Goal: Information Seeking & Learning: Stay updated

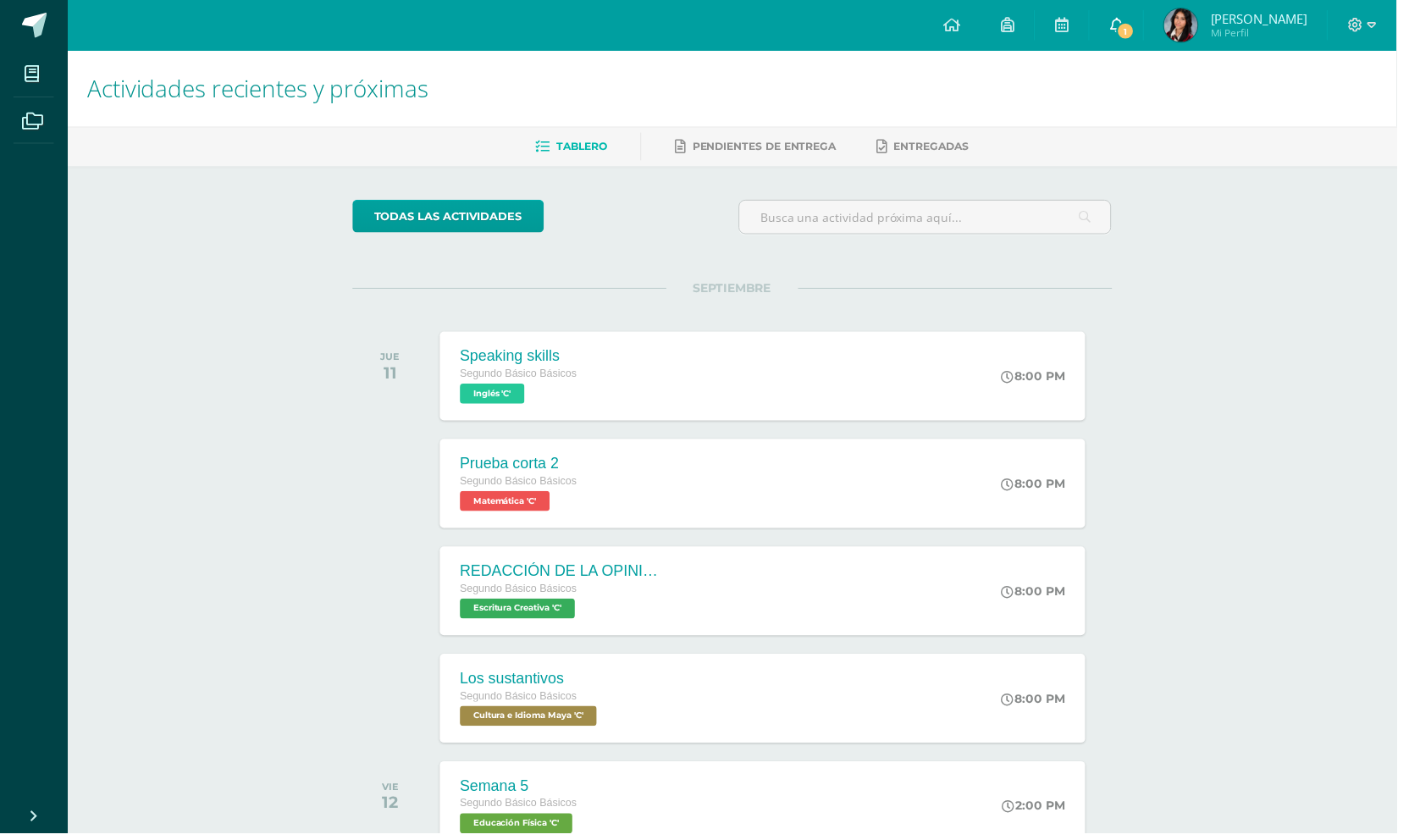
click at [1145, 28] on span "1" at bounding box center [1136, 32] width 19 height 19
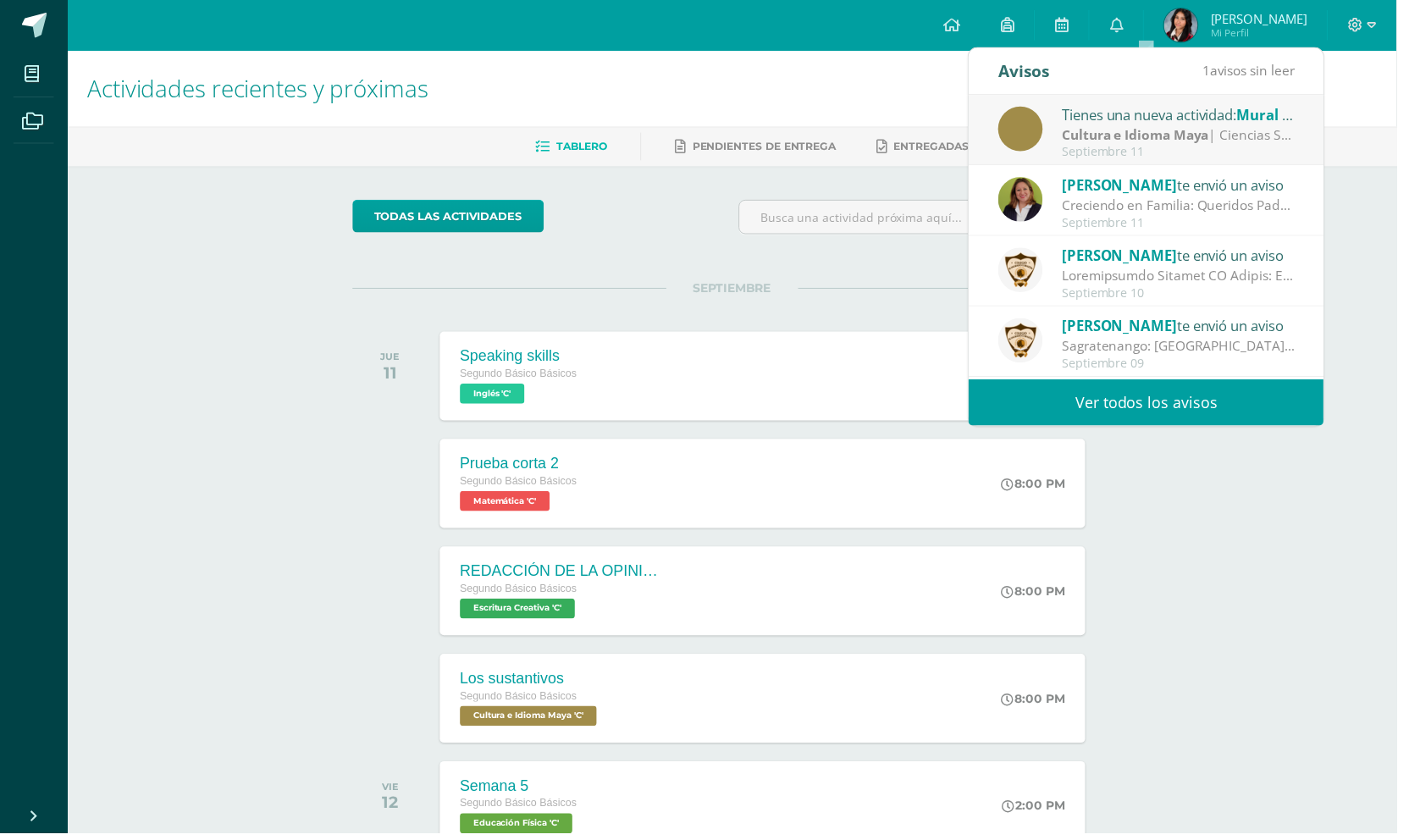
click at [1168, 128] on strong "Cultura e Idioma Maya" at bounding box center [1145, 135] width 148 height 19
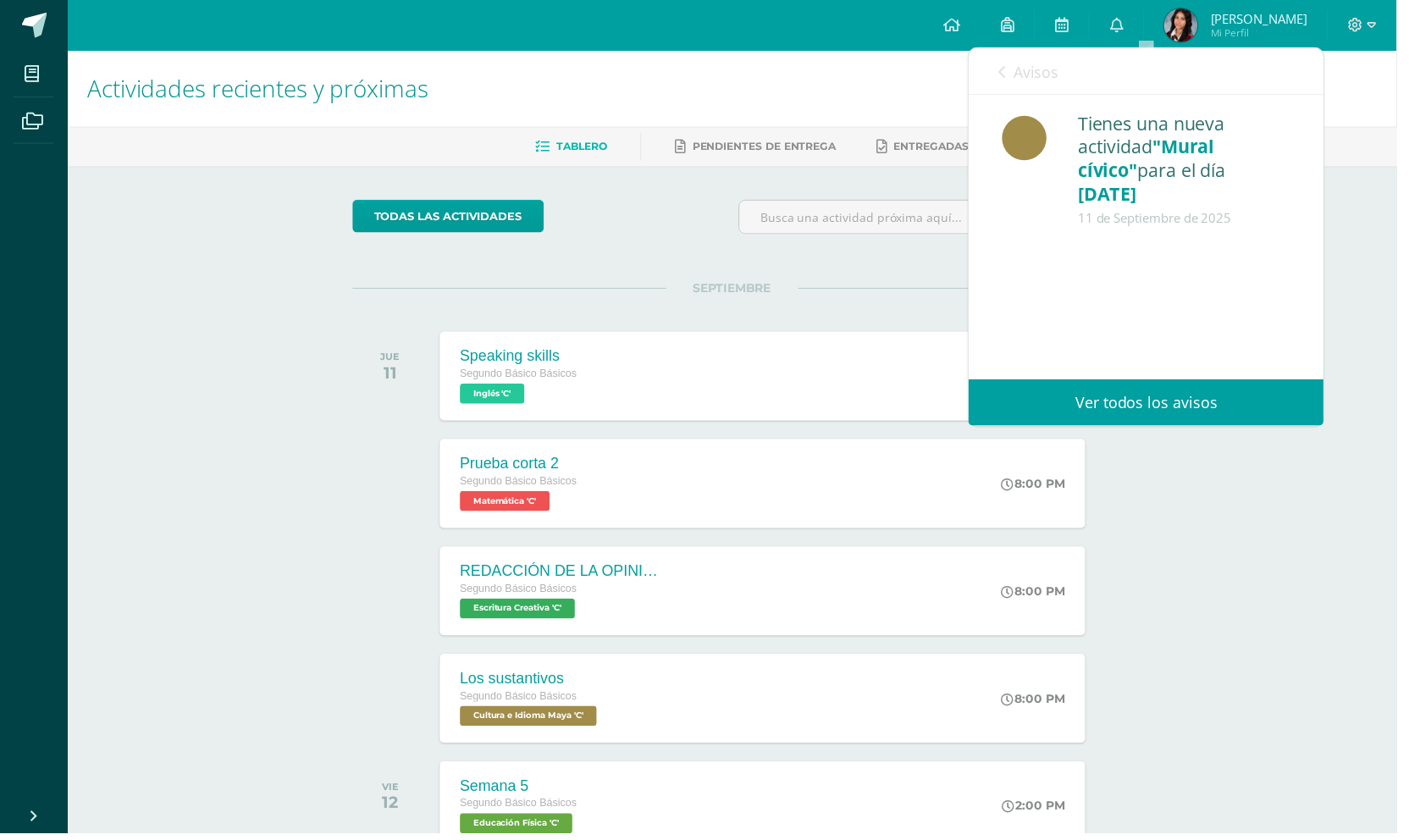
click at [1210, 256] on div at bounding box center [1156, 260] width 290 height 41
click at [1009, 73] on icon at bounding box center [1010, 73] width 7 height 14
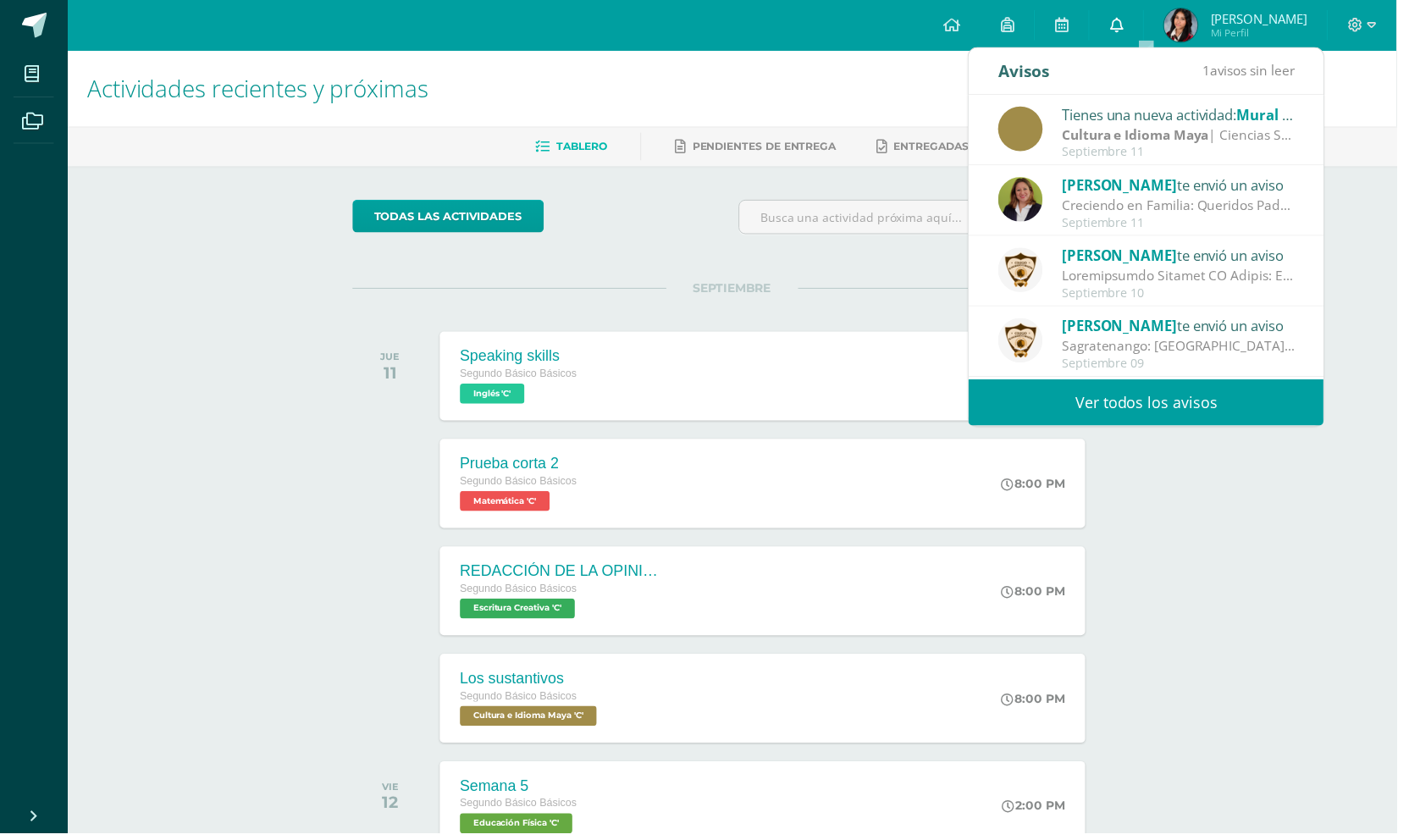
click at [1133, 18] on icon at bounding box center [1126, 25] width 14 height 16
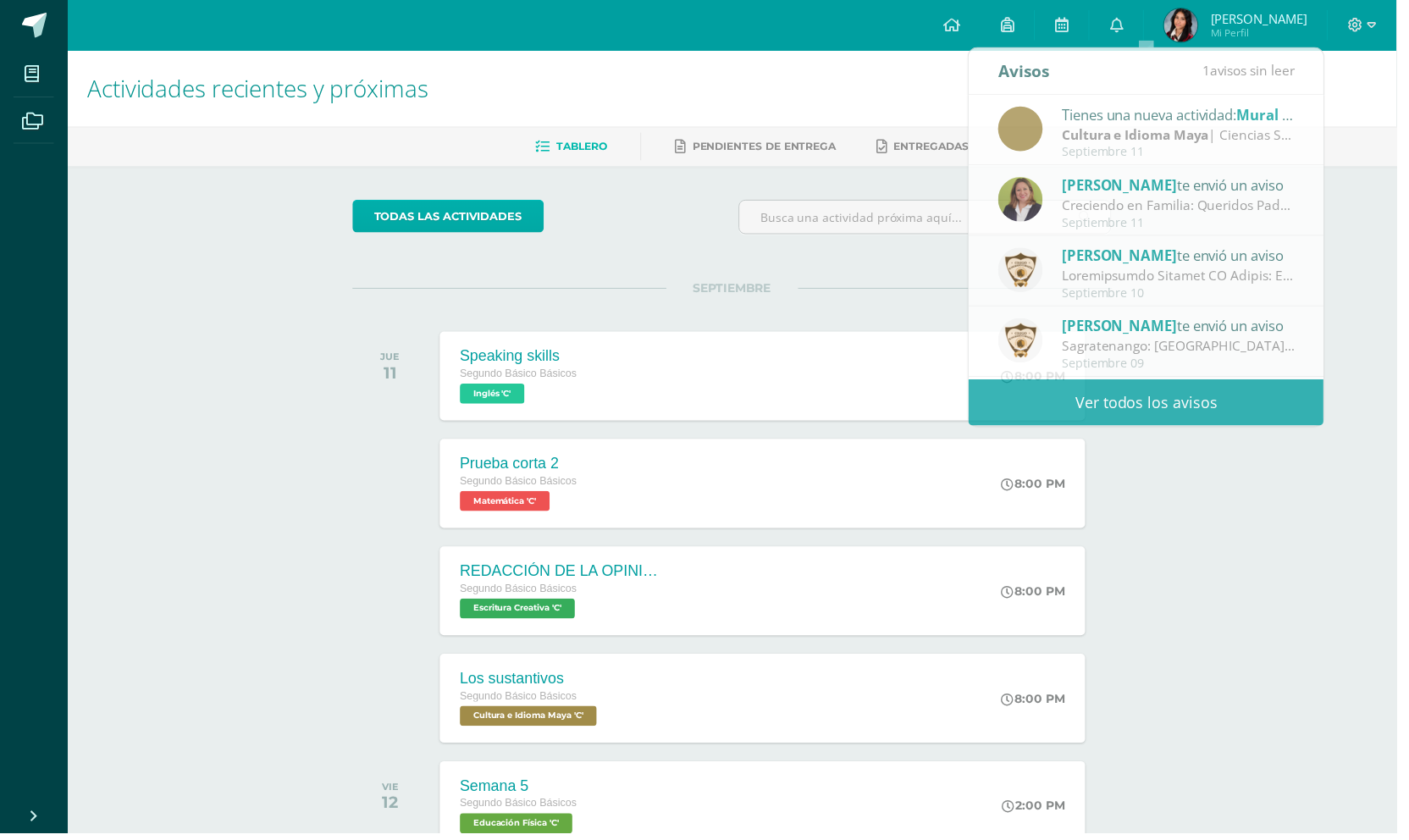
click at [519, 215] on link "todas las Actividades" at bounding box center [452, 218] width 193 height 33
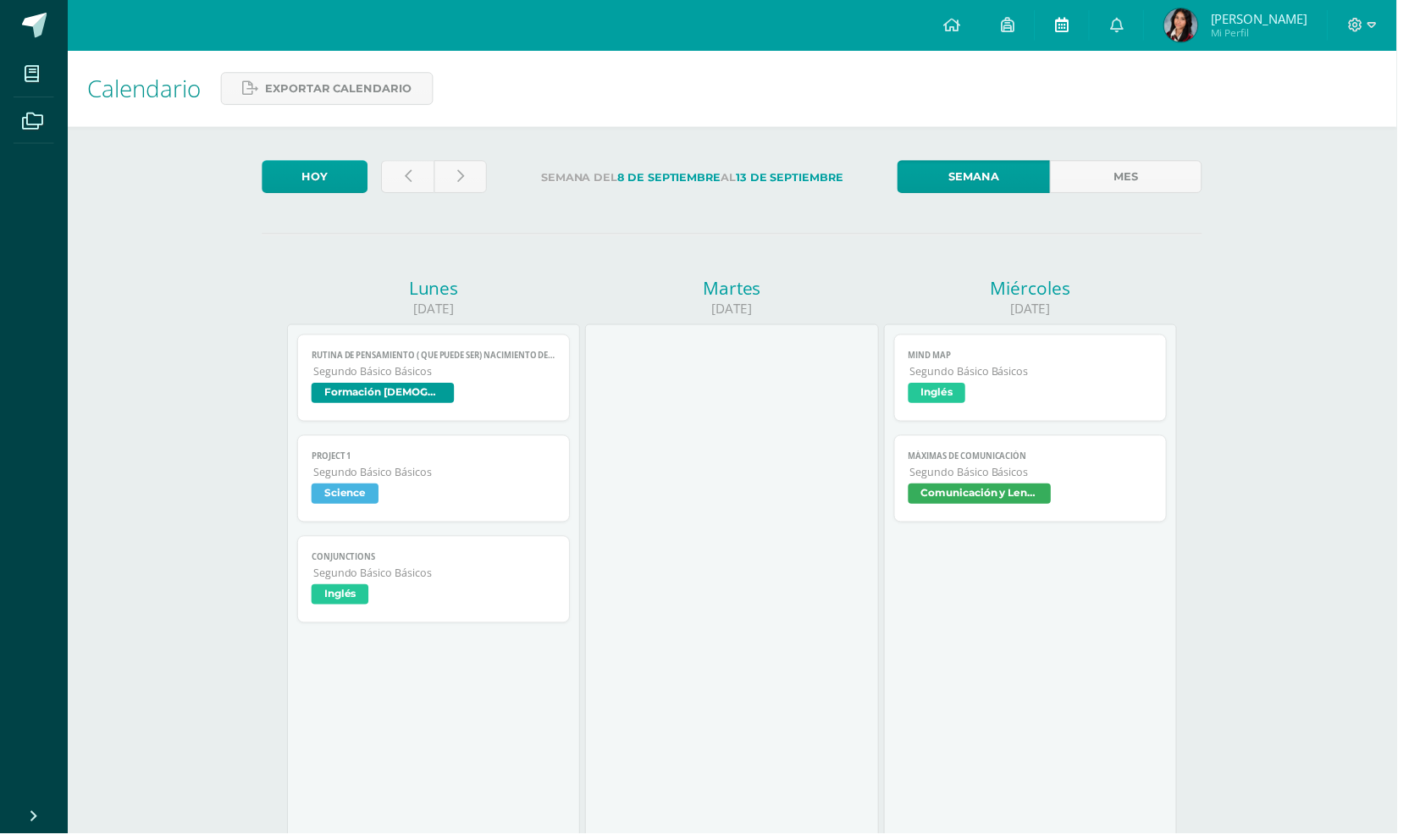
click at [1078, 19] on icon at bounding box center [1071, 25] width 14 height 16
click at [1133, 28] on icon at bounding box center [1126, 25] width 14 height 16
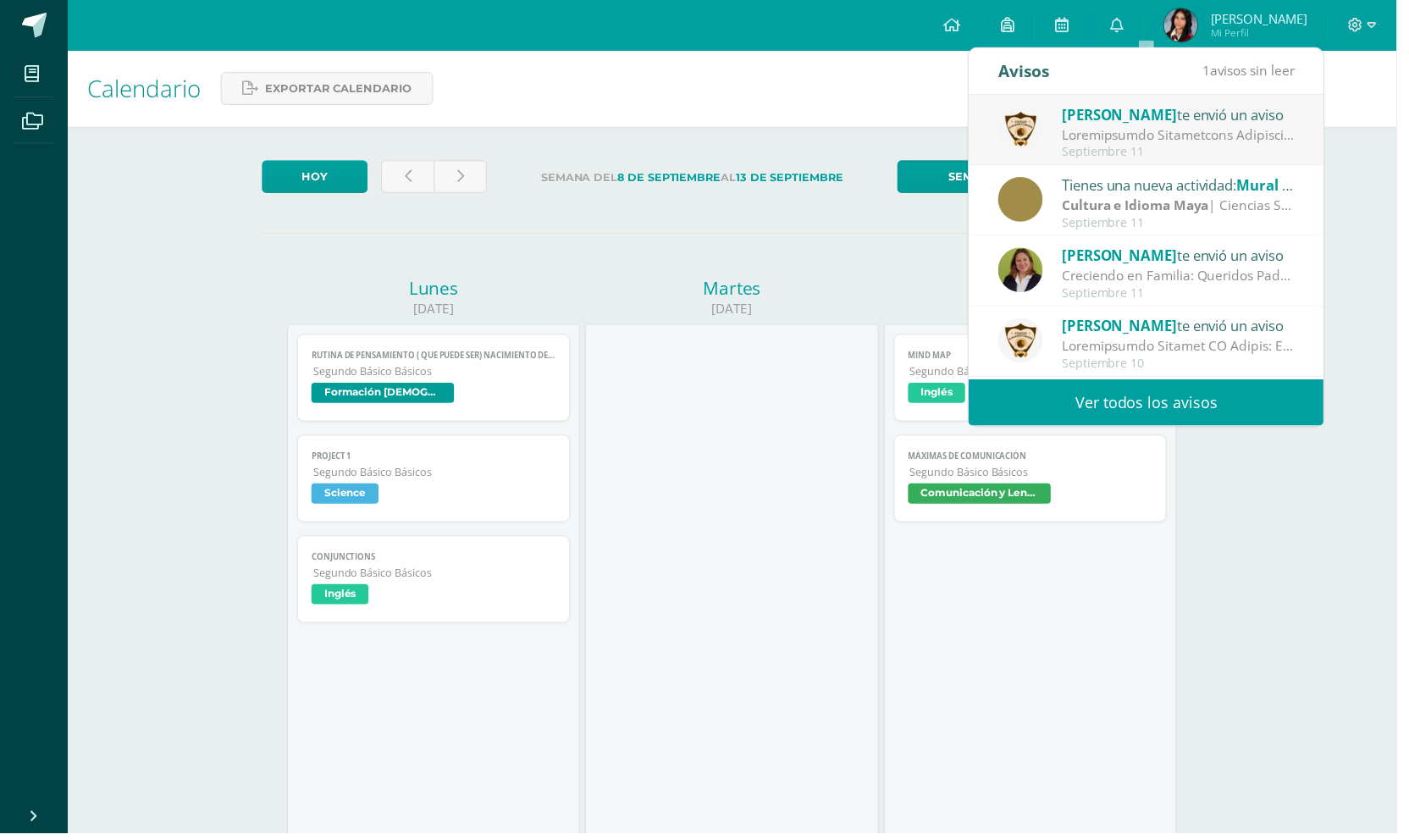
click at [1133, 406] on link "Ver todos los avisos" at bounding box center [1157, 406] width 358 height 47
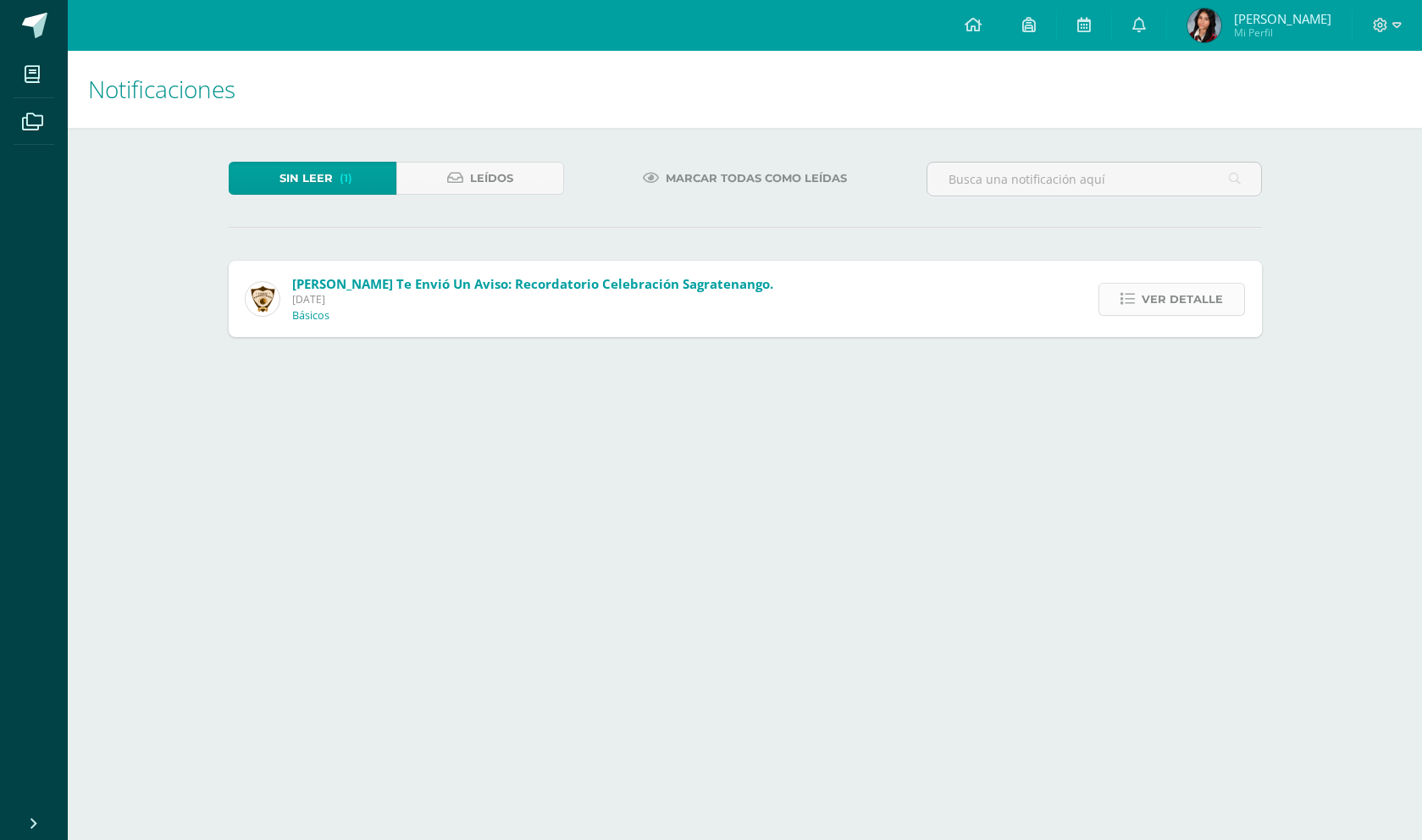
click at [1148, 296] on span "Ver detalle" at bounding box center [1182, 299] width 81 height 31
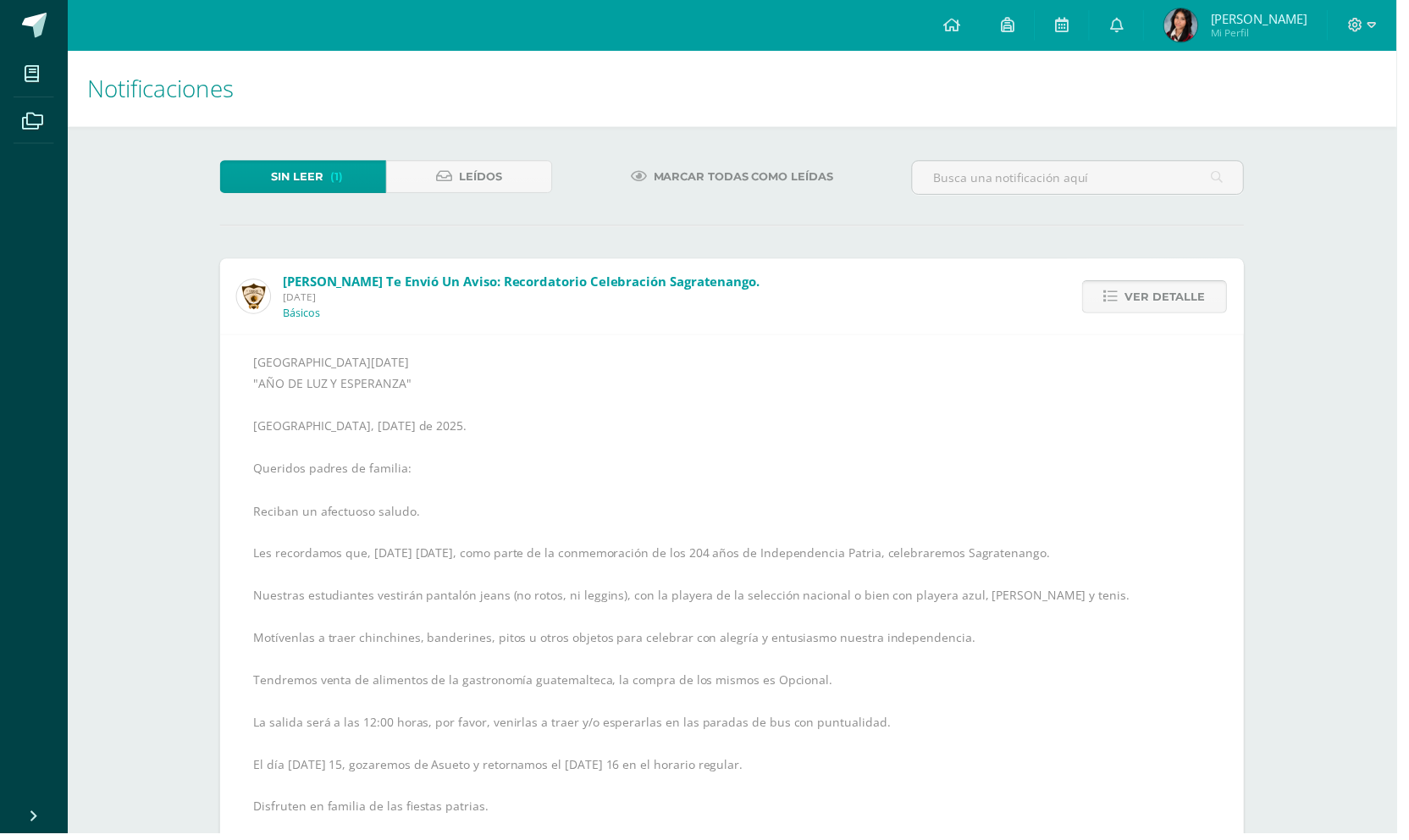
click at [1163, 297] on span "Ver detalle" at bounding box center [1175, 299] width 81 height 31
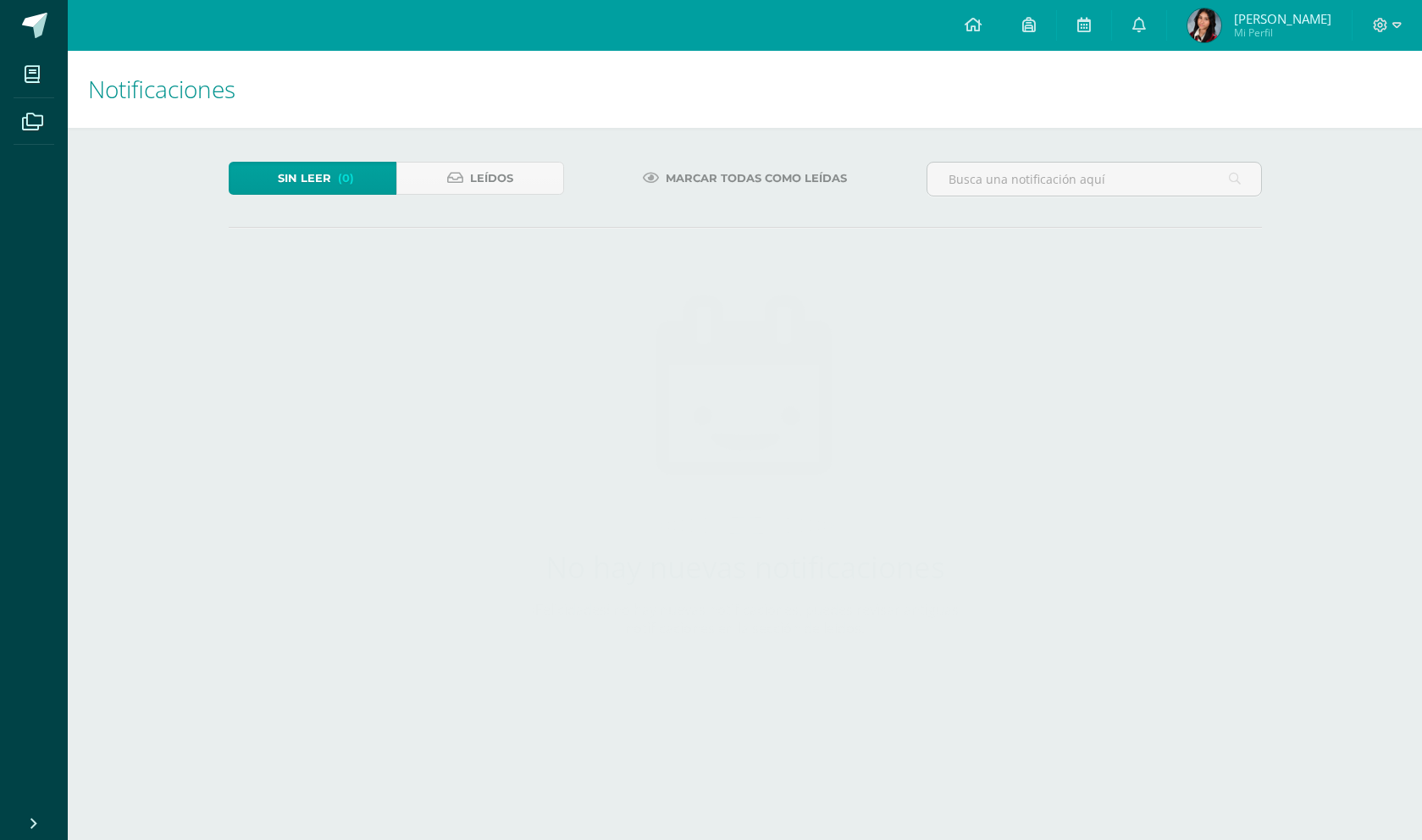
click at [1163, 297] on div "Sin leer (0) Leídos Marcar todas como leídas No hay nuevas notificaciones ¡Feli…" at bounding box center [745, 426] width 1101 height 598
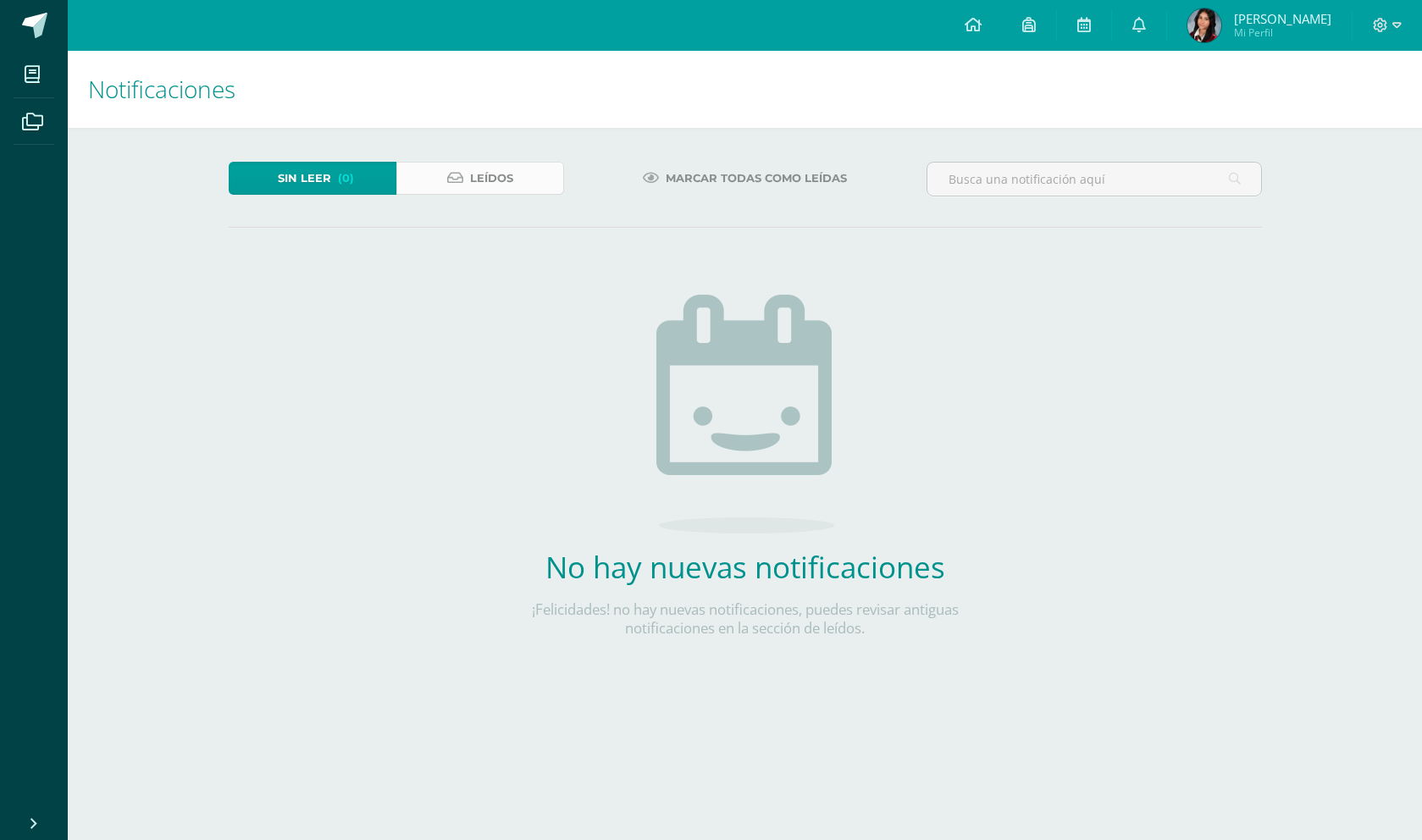
click at [510, 179] on span "Leídos" at bounding box center [491, 178] width 43 height 31
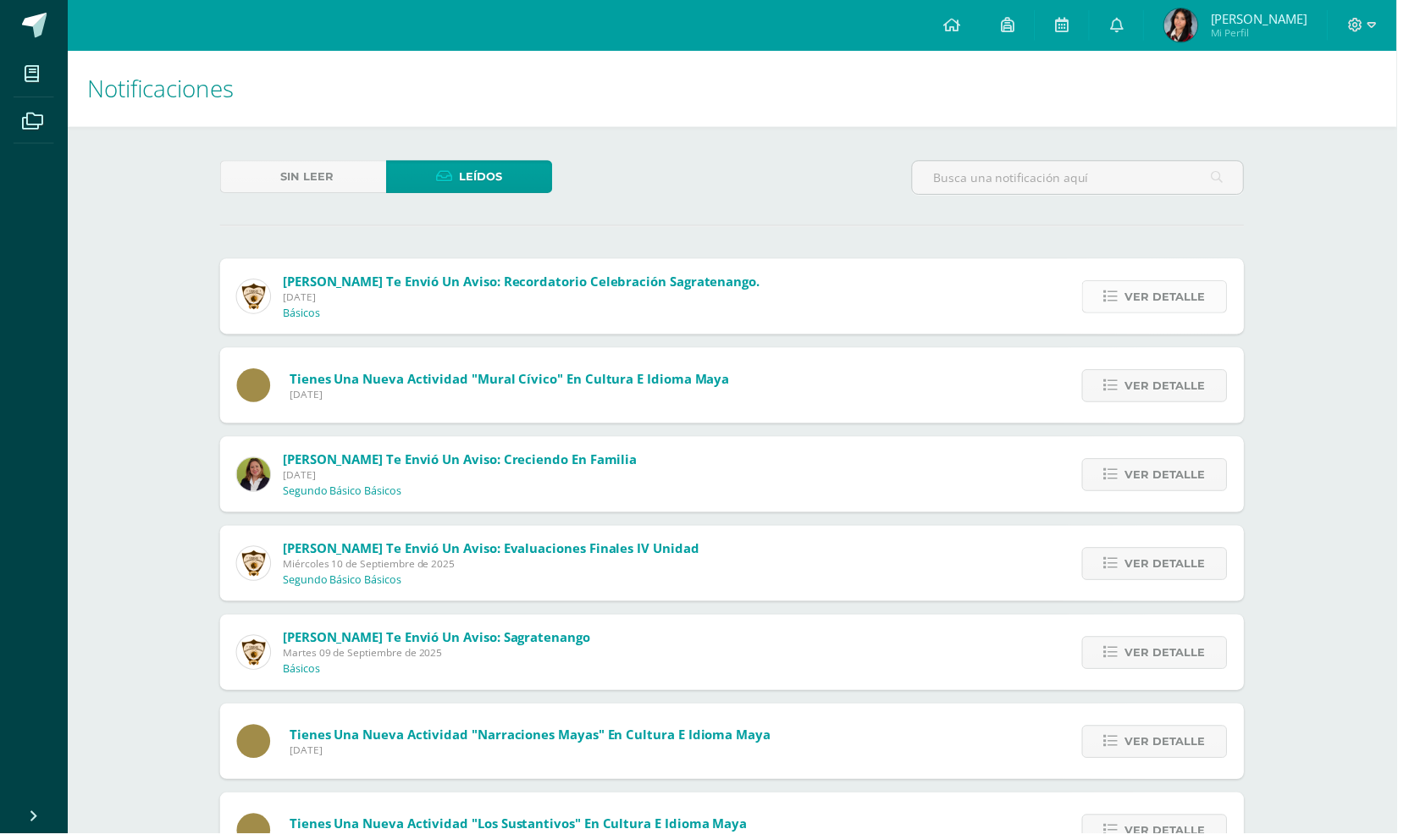
click at [1171, 299] on span "Ver detalle" at bounding box center [1175, 299] width 81 height 31
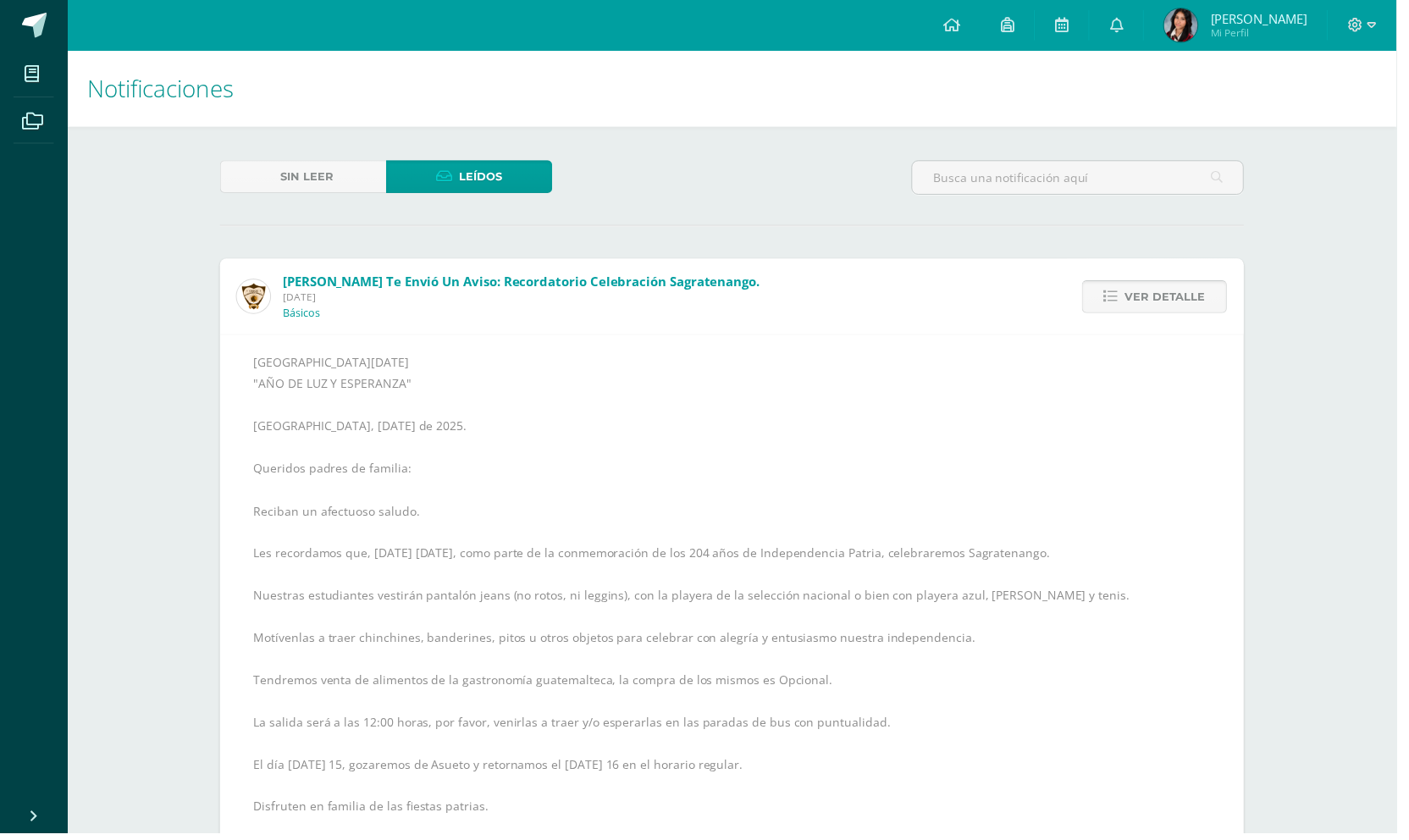
click at [1176, 290] on span "Ver detalle" at bounding box center [1175, 299] width 81 height 31
